Goal: Information Seeking & Learning: Understand process/instructions

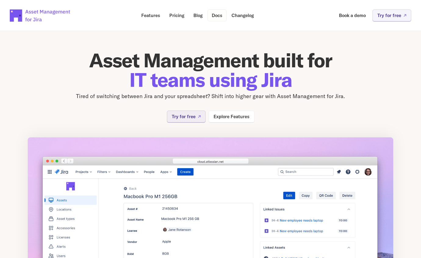
click at [216, 16] on p "Docs" at bounding box center [217, 15] width 11 height 5
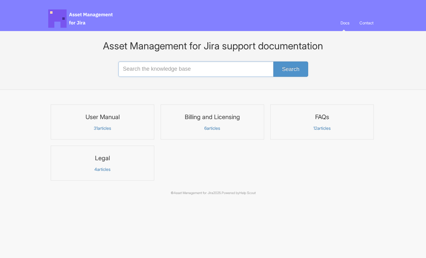
click at [171, 72] on input "Search the knowledge base" at bounding box center [212, 69] width 189 height 15
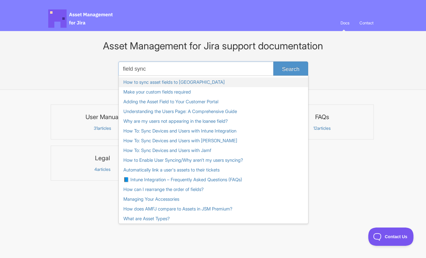
type input "field sync"
click at [159, 82] on link "How to sync asset fields to Jira" at bounding box center [213, 82] width 189 height 10
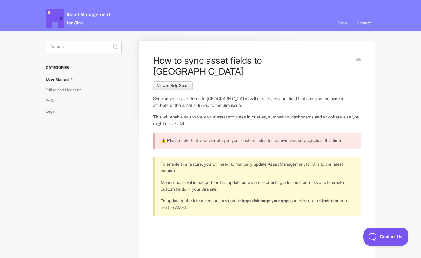
scroll to position [118, 0]
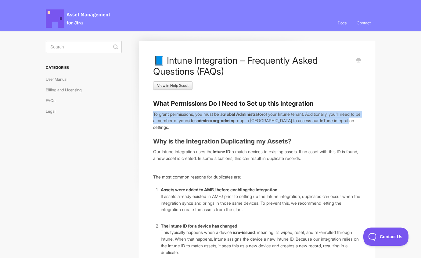
drag, startPoint x: 152, startPoint y: 112, endPoint x: 191, endPoint y: 126, distance: 41.6
copy p "To grant permissions, you must be a Global Administrator of your Intune tenant.…"
